Goal: Communication & Community: Participate in discussion

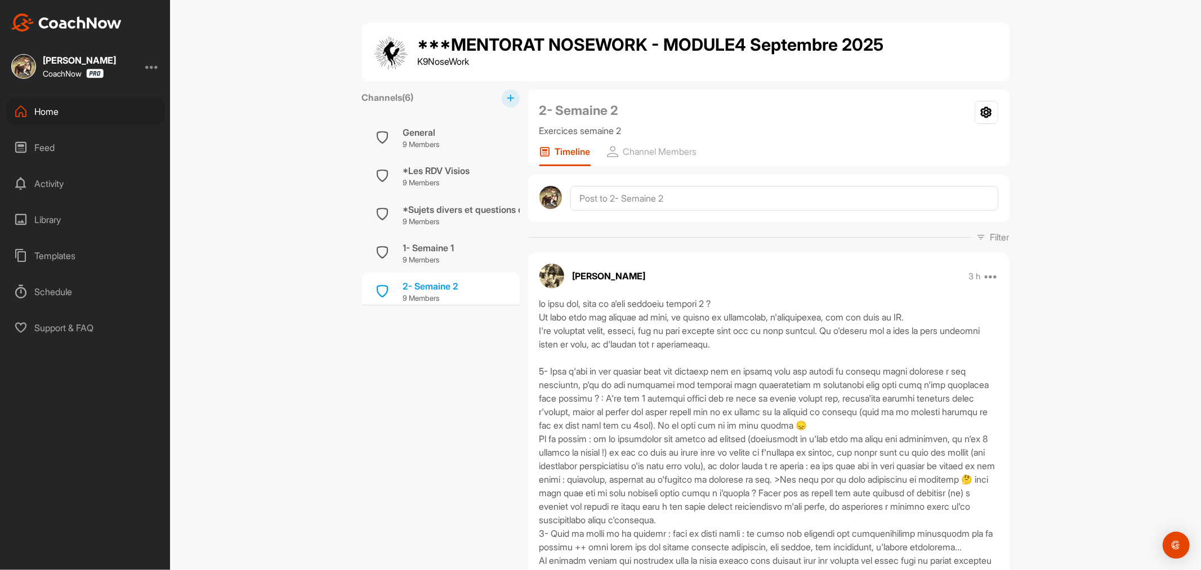
scroll to position [136, 0]
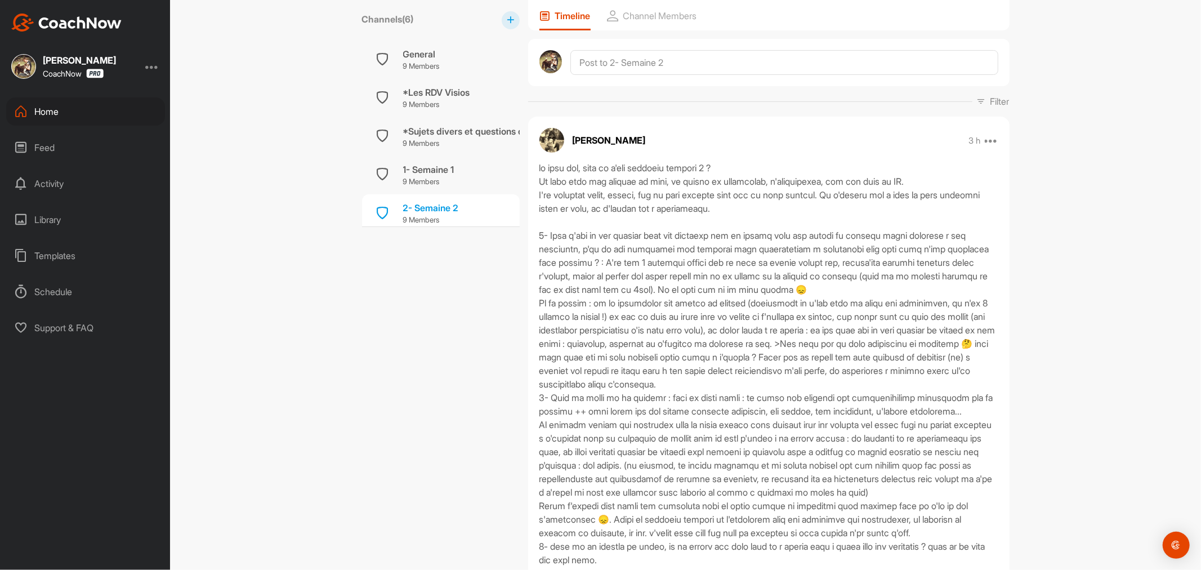
click at [759, 197] on div at bounding box center [768, 363] width 459 height 405
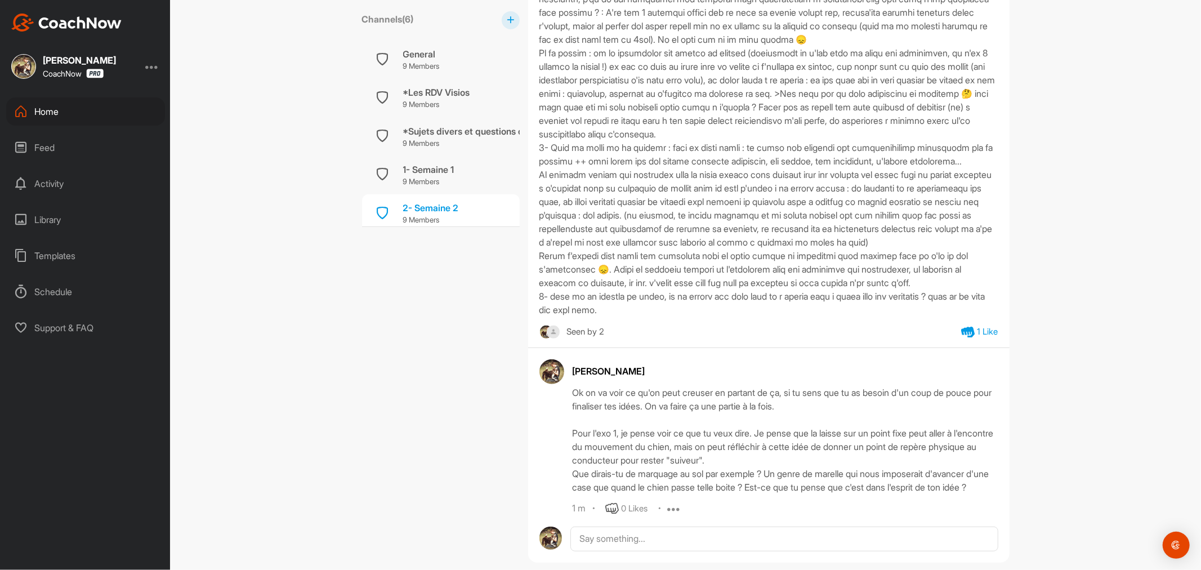
scroll to position [448, 0]
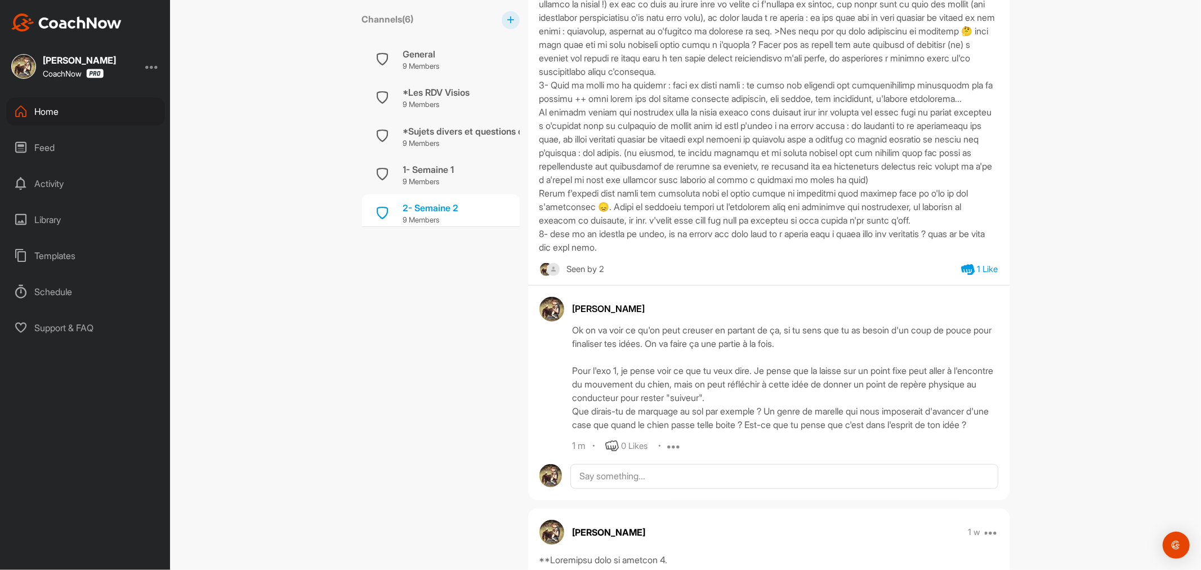
click at [24, 144] on icon at bounding box center [21, 148] width 14 height 14
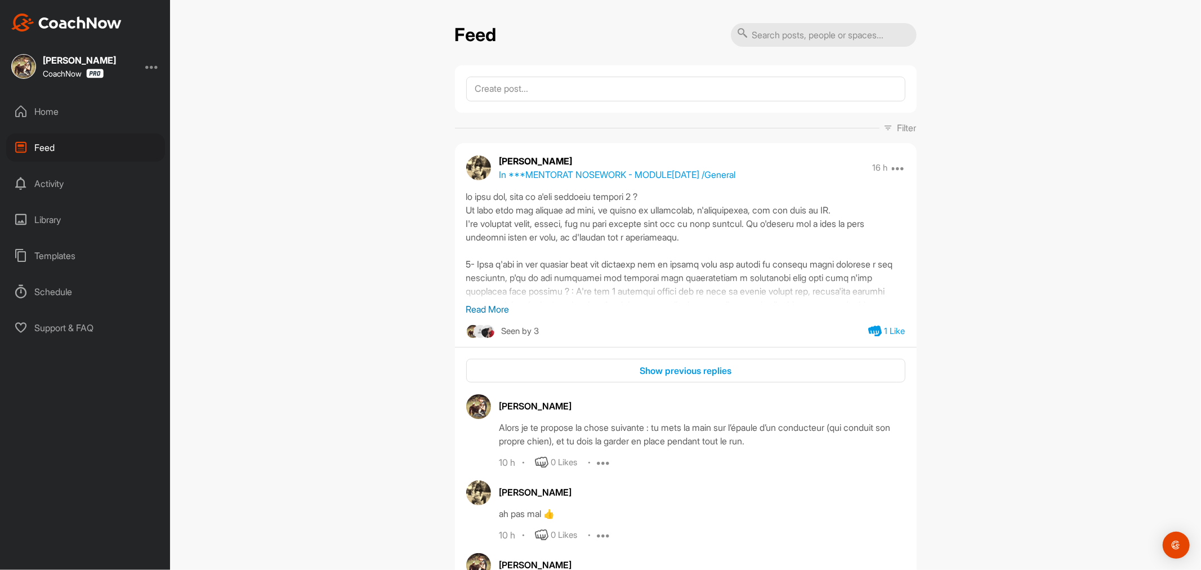
click at [43, 109] on div "Home" at bounding box center [85, 111] width 159 height 28
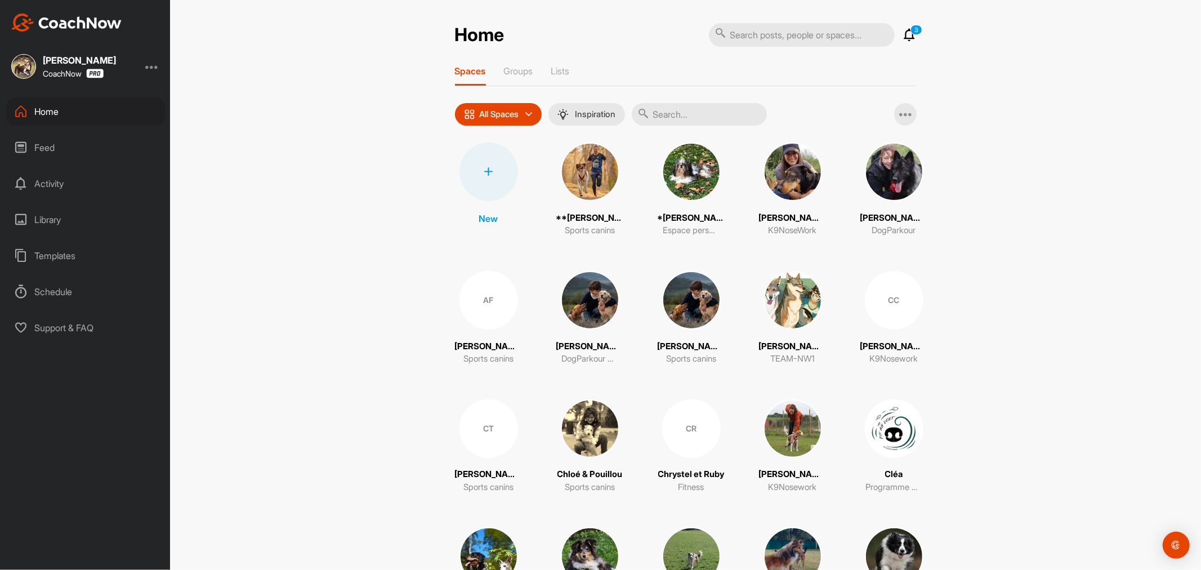
click at [571, 167] on img at bounding box center [590, 171] width 59 height 59
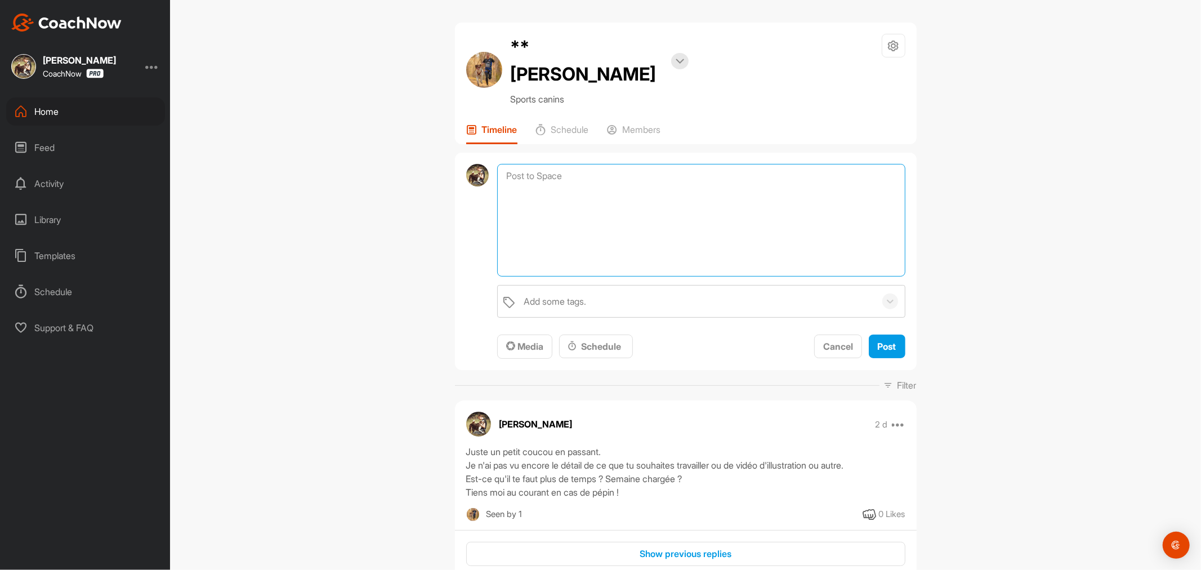
click at [625, 164] on textarea at bounding box center [701, 220] width 408 height 113
click at [621, 164] on textarea "Ok, maintenant que j'y vois plus clair, on va pouvoir passer au plan d'action. …" at bounding box center [701, 220] width 408 height 113
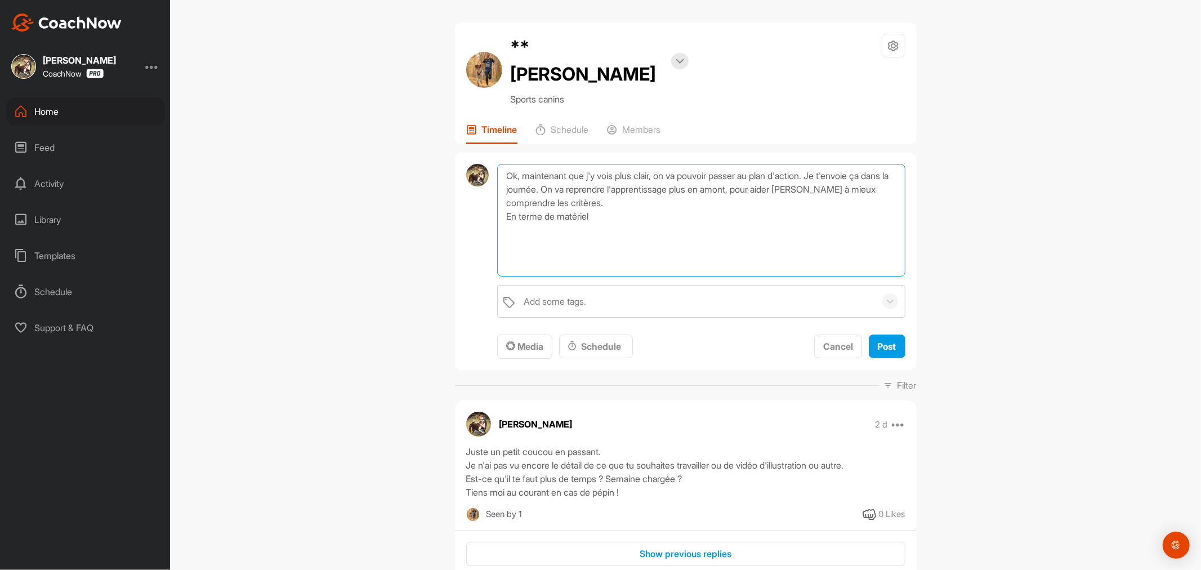
click at [660, 194] on textarea "Ok, maintenant que j'y vois plus clair, on va pouvoir passer au plan d'action. …" at bounding box center [701, 220] width 408 height 113
drag, startPoint x: 528, startPoint y: 204, endPoint x: 522, endPoint y: 203, distance: 5.9
click at [522, 203] on textarea "Ok, maintenant que j'y vois plus clair, on va pouvoir passer au plan d'action. …" at bounding box center [701, 220] width 408 height 113
click at [615, 200] on textarea "Ok, maintenant que j'y vois plus clair, on va pouvoir passer au plan d'action. …" at bounding box center [701, 220] width 408 height 113
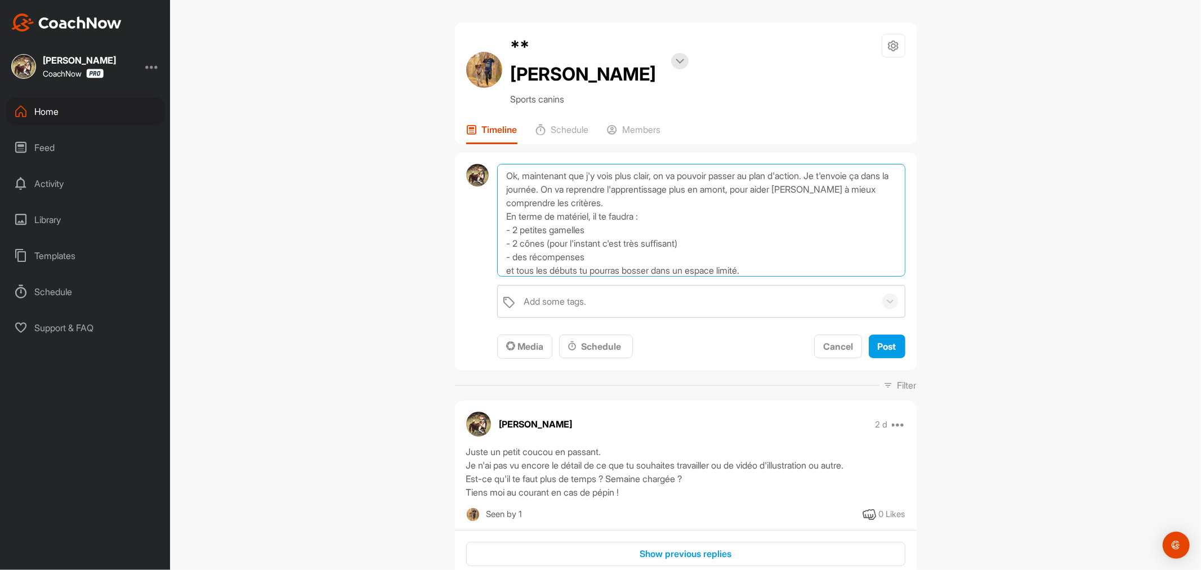
drag, startPoint x: 825, startPoint y: 147, endPoint x: 584, endPoint y: 159, distance: 241.2
click at [584, 164] on textarea "Ok, maintenant que j'y vois plus clair, on va pouvoir passer au plan d'action. …" at bounding box center [701, 220] width 408 height 113
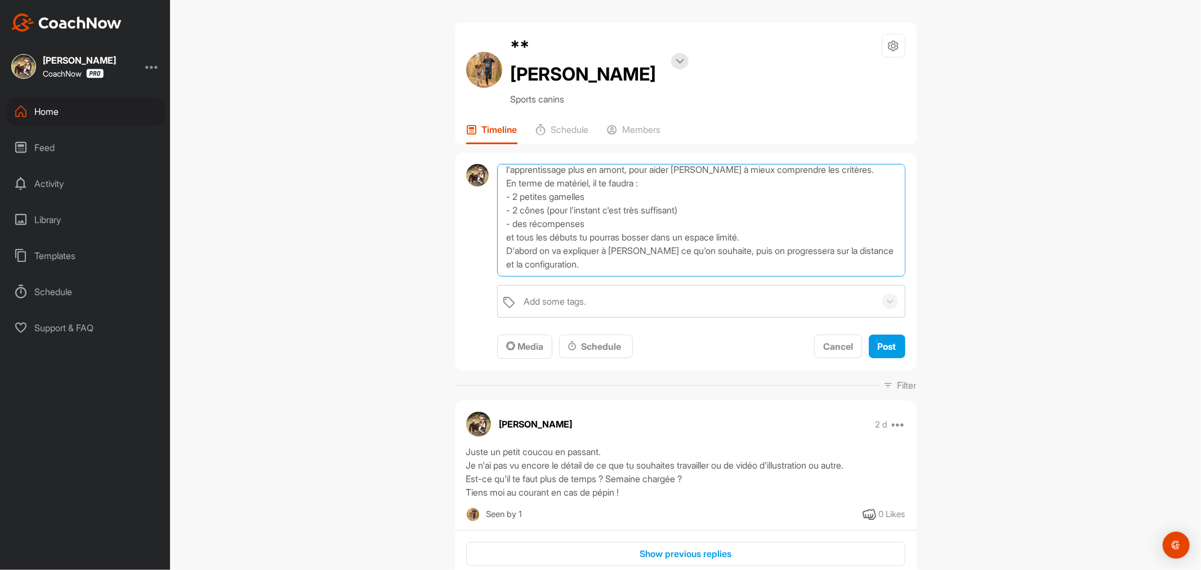
scroll to position [33, 0]
click at [603, 227] on textarea "Ok, maintenant que j'y vois plus clair, on va pouvoir passer au plan d'action. …" at bounding box center [701, 220] width 408 height 113
paste textarea "Je t'envoie ça dans la journée."
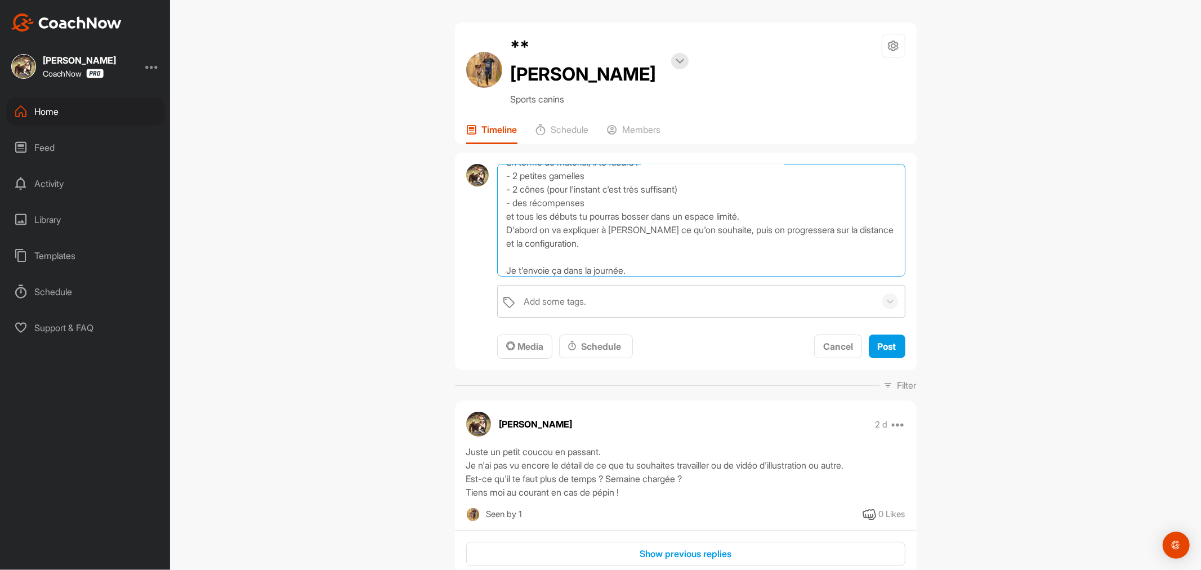
click at [549, 241] on textarea "Ok, maintenant que j'y vois plus clair, on va pouvoir passer au plan d'action. …" at bounding box center [701, 220] width 408 height 113
type textarea "Ok, maintenant que j'y vois plus clair, on va pouvoir passer au plan d'action. …"
click at [884, 341] on span "Post" at bounding box center [886, 346] width 19 height 11
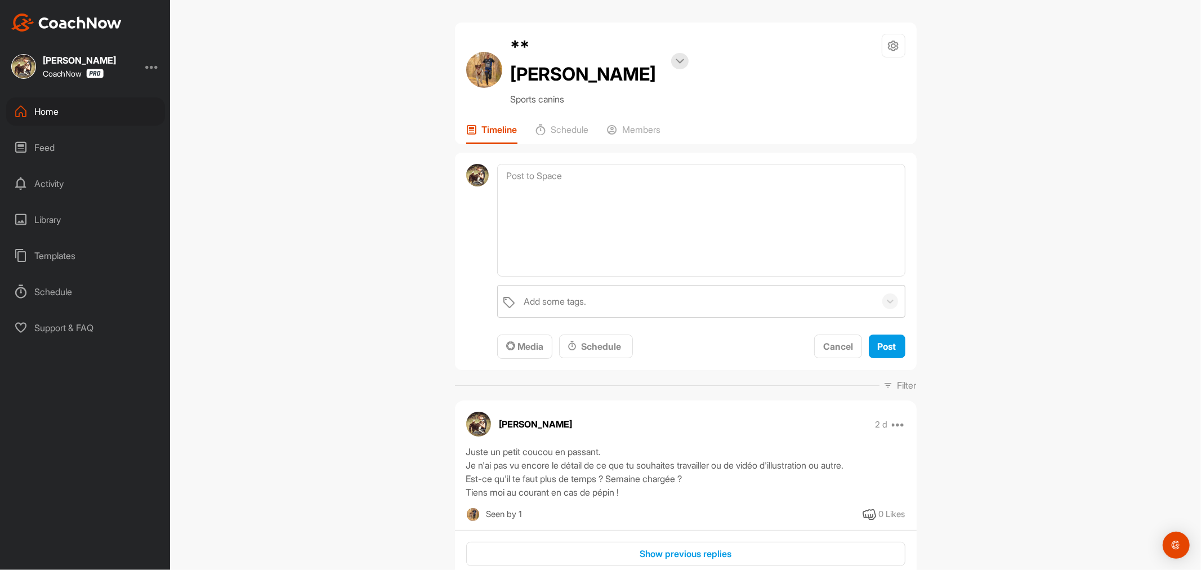
scroll to position [0, 0]
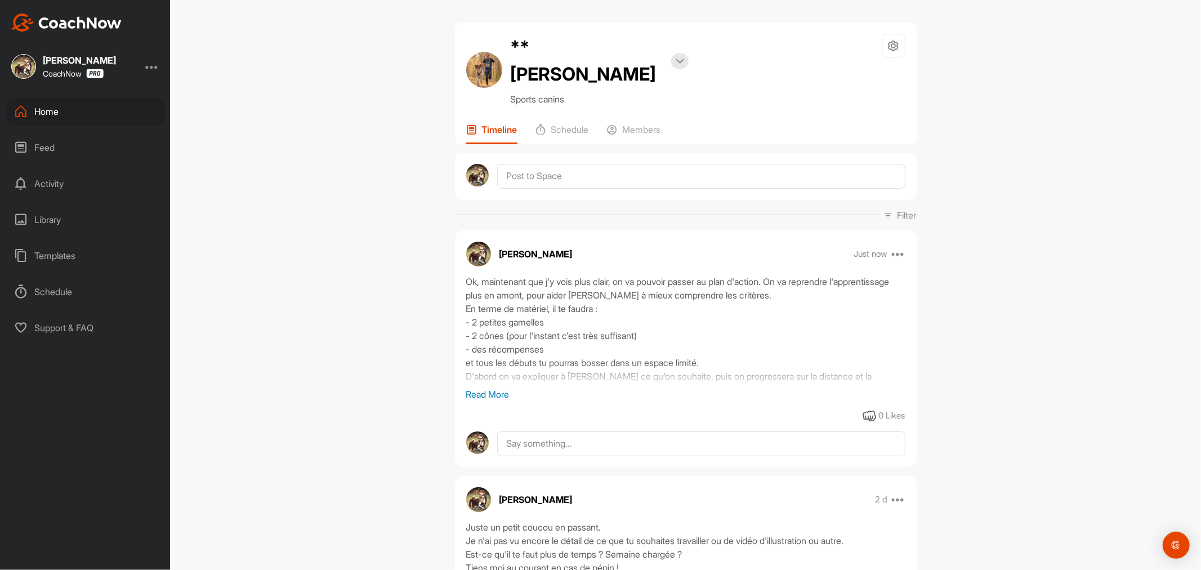
click at [483, 387] on p "Read More" at bounding box center [685, 394] width 439 height 14
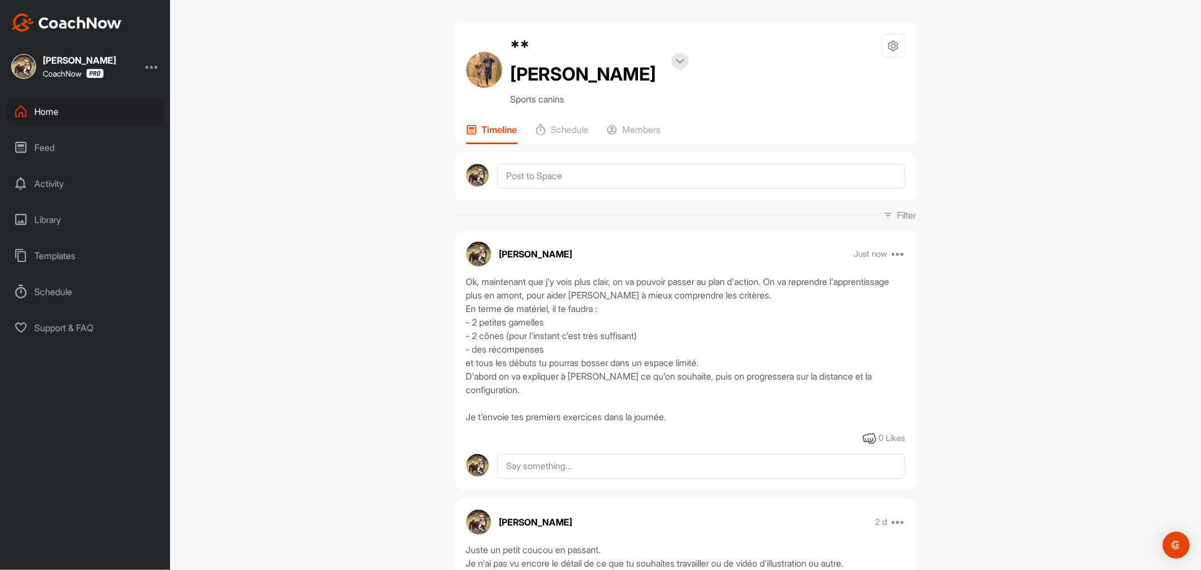
click at [396, 296] on div "**[PERSON_NAME] Sports canins Space Settings Your Notifications Timeline Schedu…" at bounding box center [685, 285] width 1031 height 570
click at [647, 275] on div "Ok, maintenant que j'y vois plus clair, on va pouvoir passer au plan d'action. …" at bounding box center [685, 349] width 439 height 149
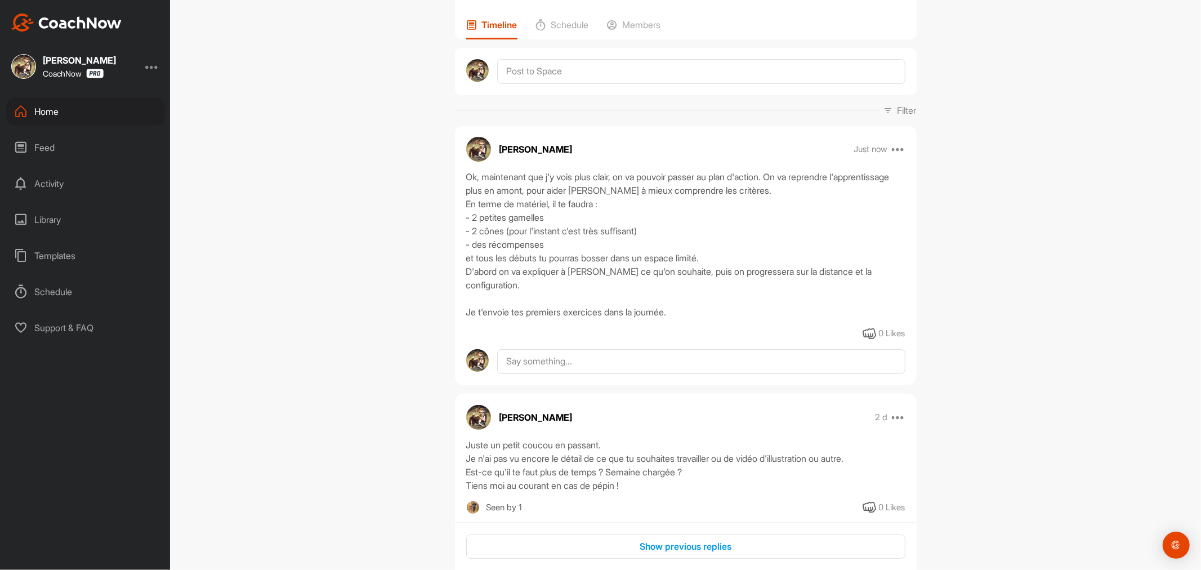
scroll to position [125, 0]
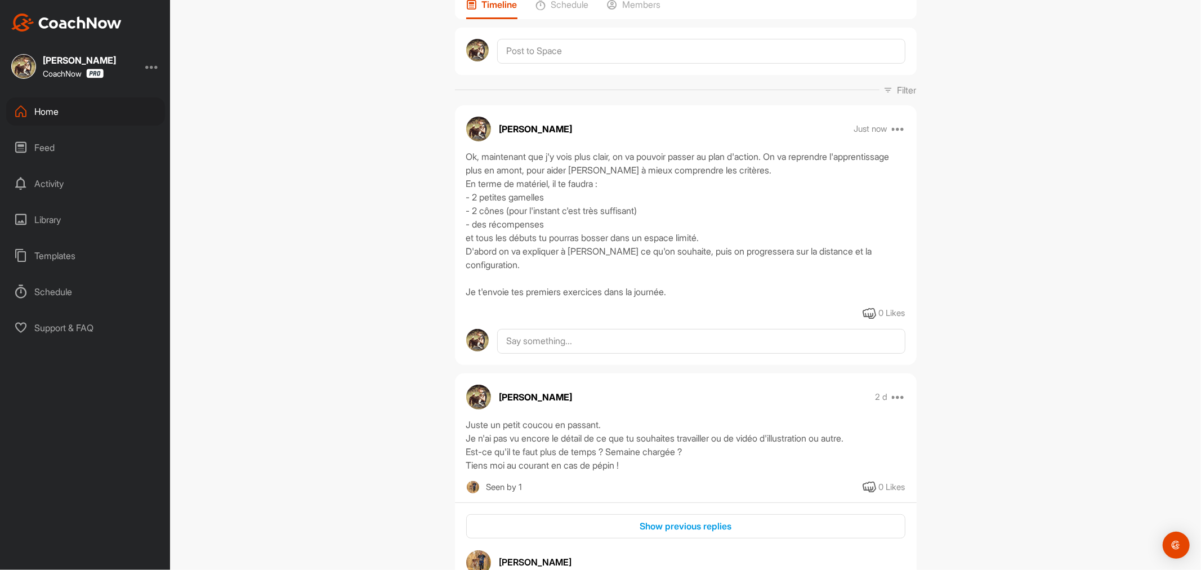
click at [610, 248] on div "Ok, maintenant que j'y vois plus clair, on va pouvoir passer au plan d'action. …" at bounding box center [685, 224] width 439 height 149
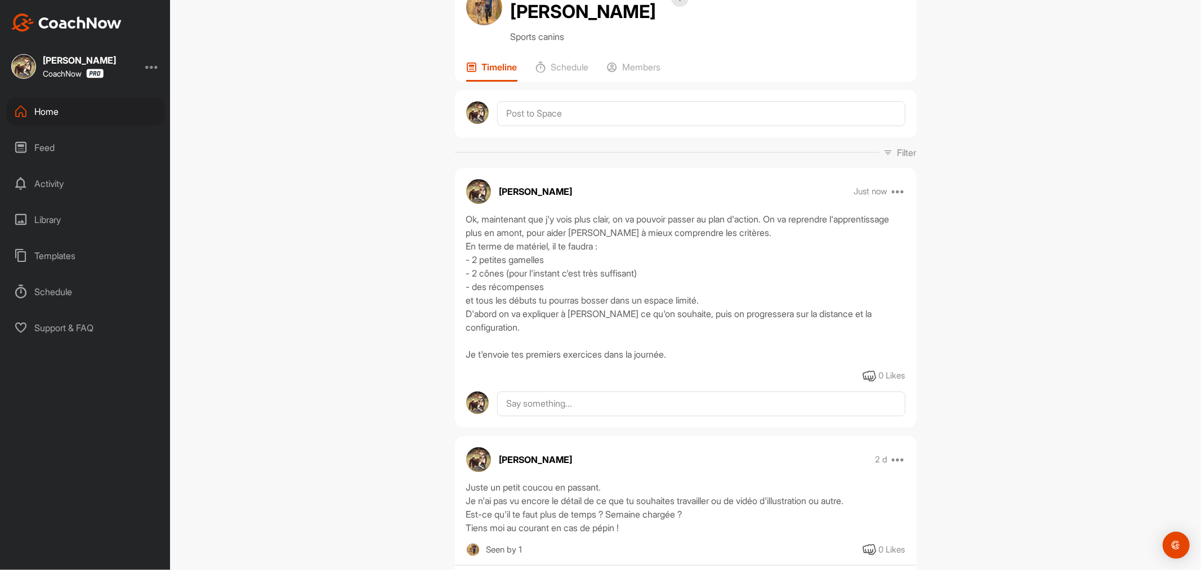
scroll to position [0, 0]
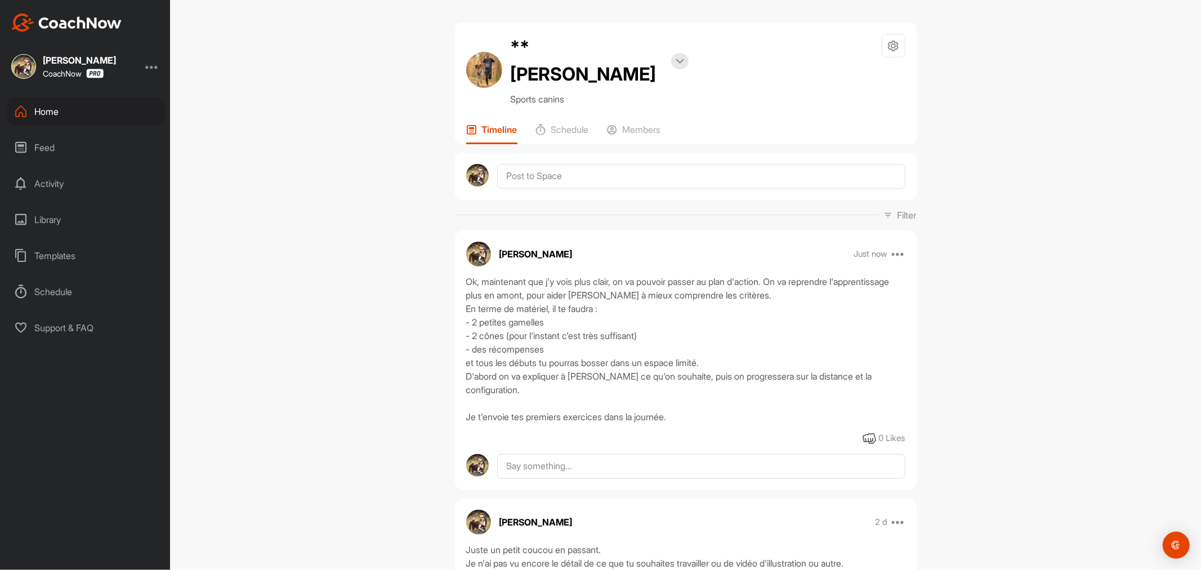
click at [64, 289] on div "Schedule" at bounding box center [85, 291] width 159 height 28
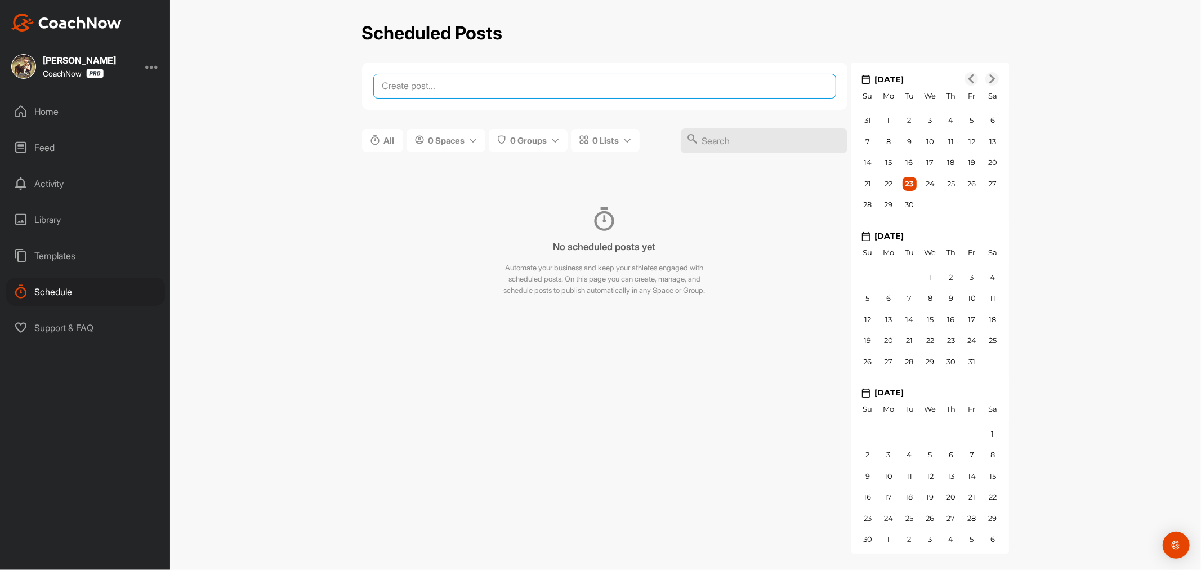
click at [492, 77] on textarea at bounding box center [604, 86] width 463 height 25
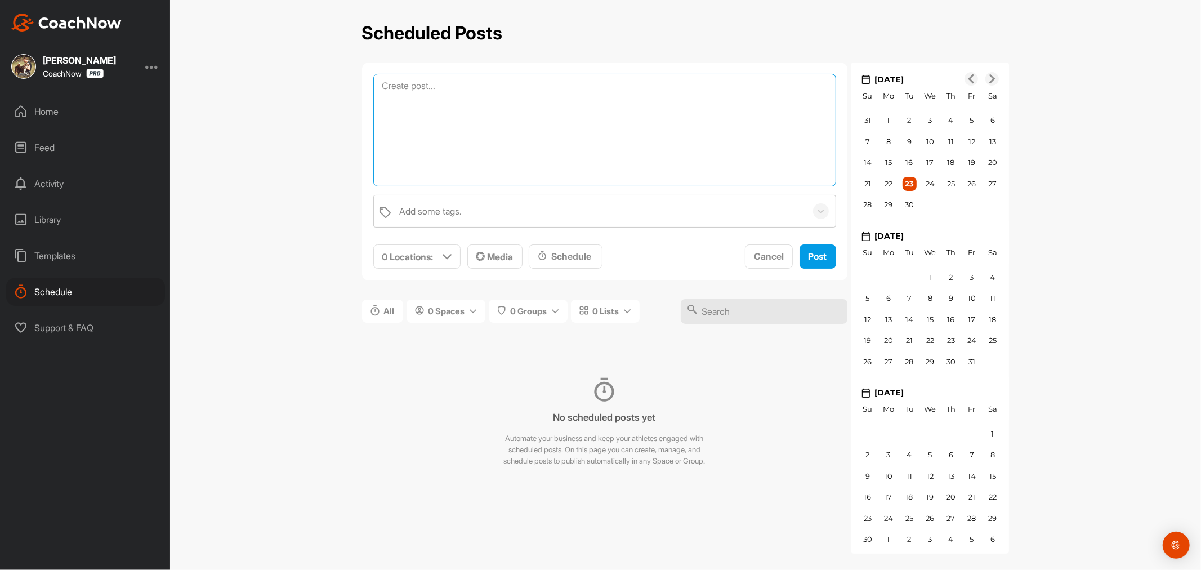
click at [490, 88] on textarea at bounding box center [604, 130] width 463 height 113
type textarea "A"
